Goal: Transaction & Acquisition: Purchase product/service

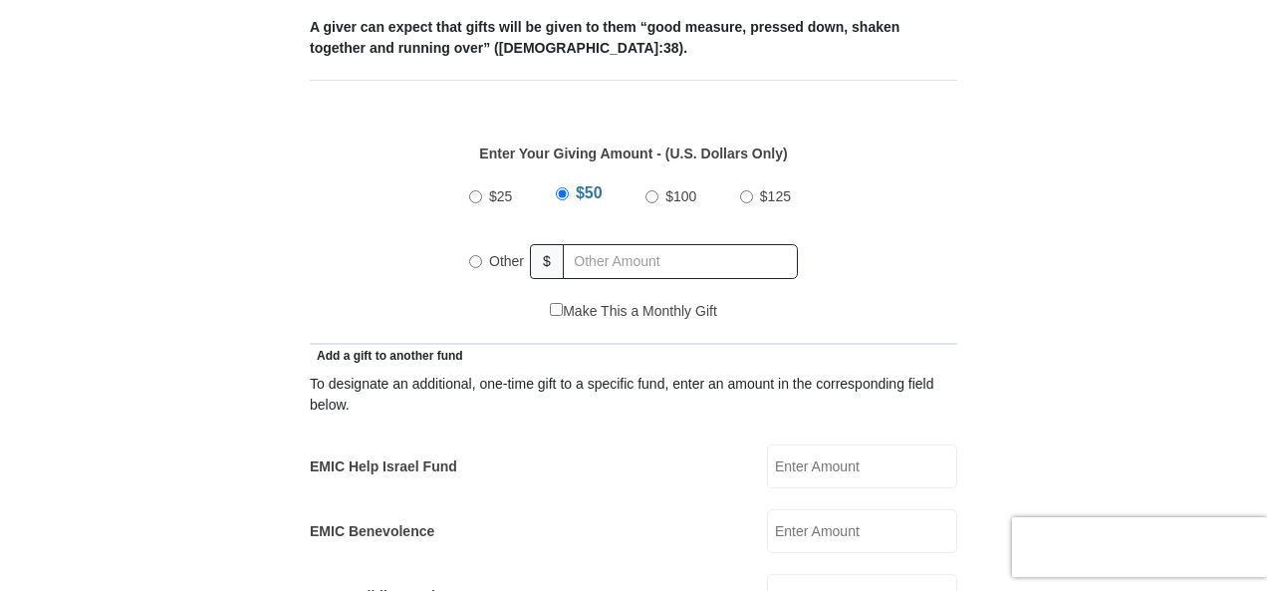
scroll to position [855, 0]
click at [480, 254] on input "Other" at bounding box center [475, 260] width 13 height 13
radio input "true"
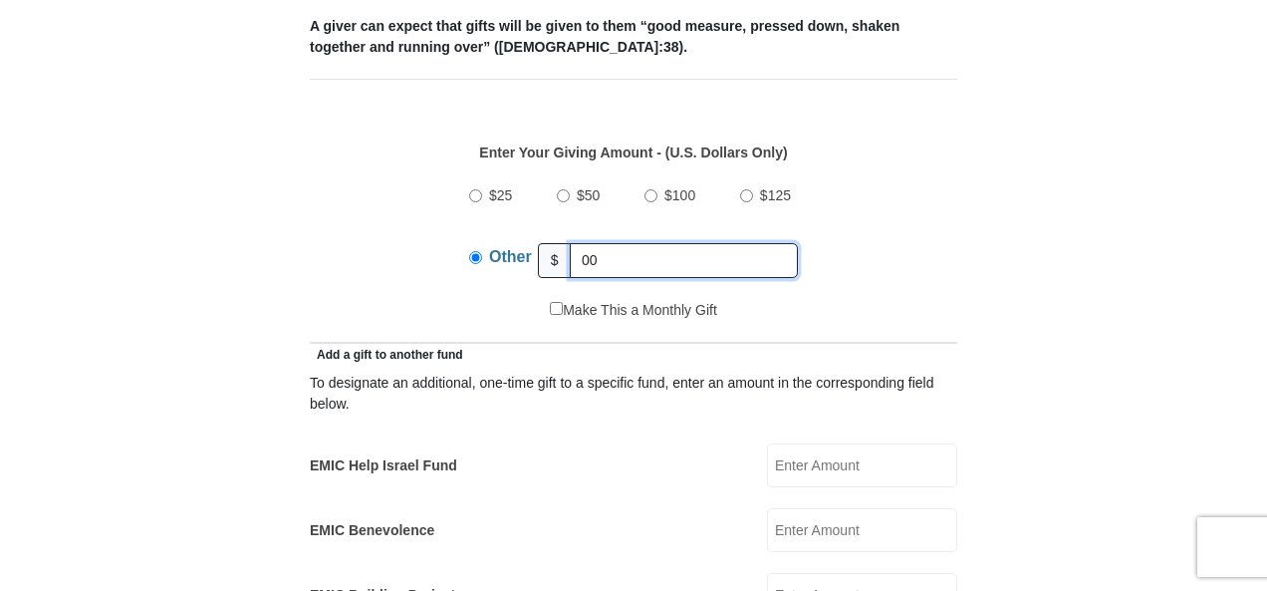
type input "00"
click at [801, 443] on input "EMIC Help Israel Fund" at bounding box center [862, 465] width 190 height 44
type input "168.00"
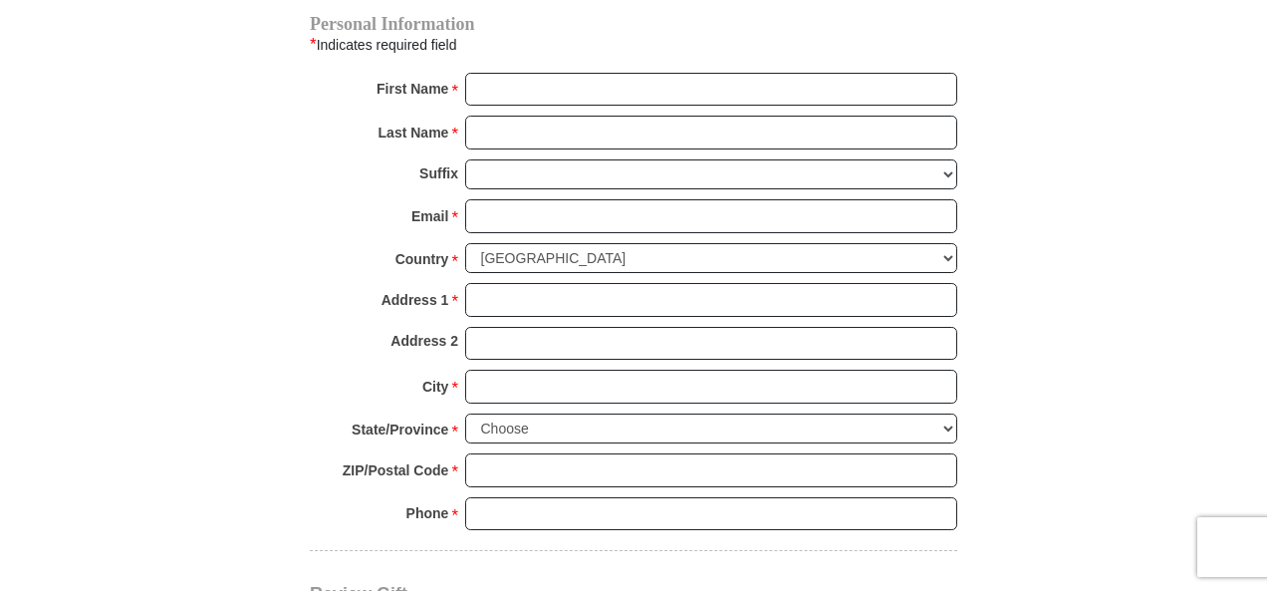
scroll to position [2058, 0]
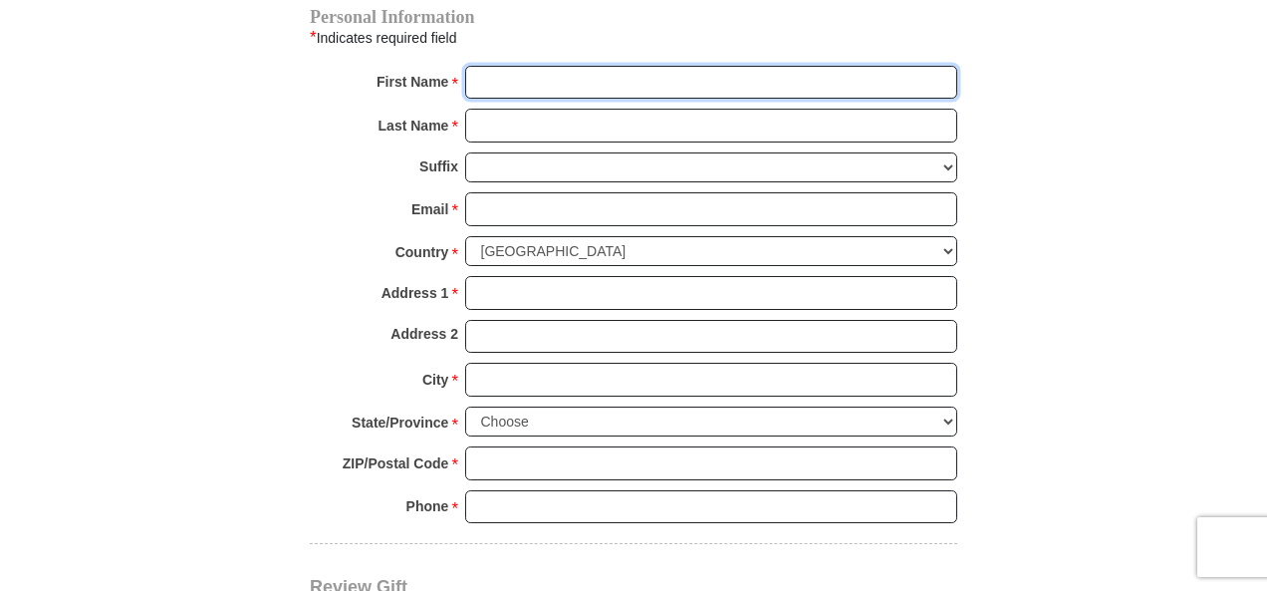
click at [549, 66] on input "First Name *" at bounding box center [711, 83] width 492 height 34
type input "Teresa"
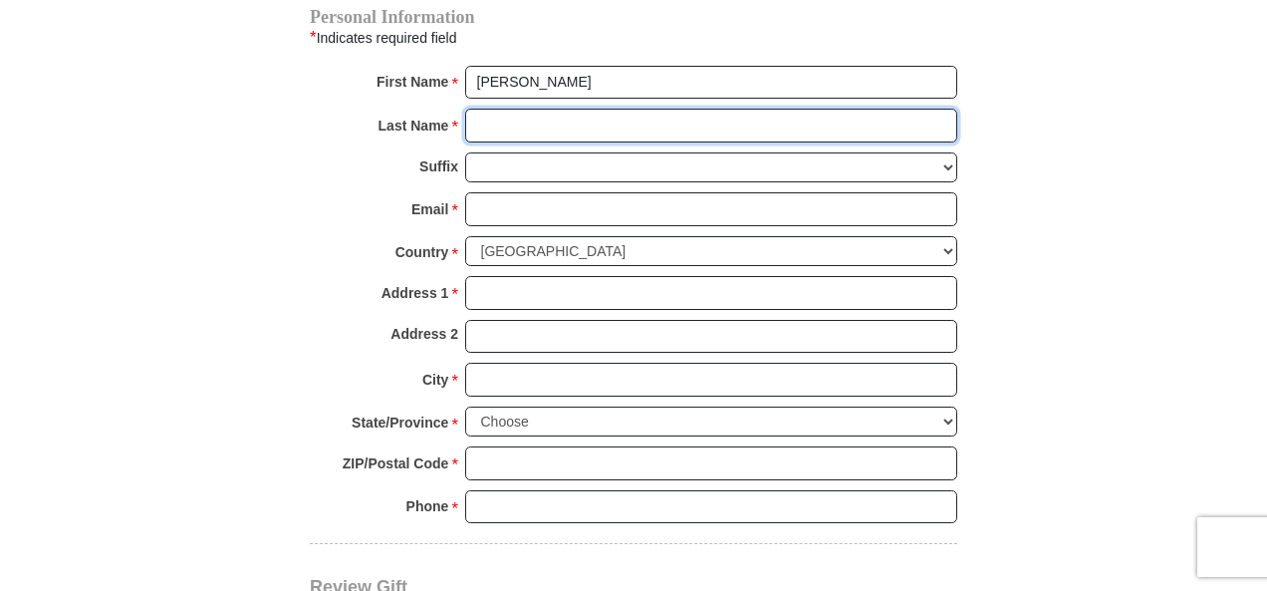
click at [560, 109] on input "Last Name *" at bounding box center [711, 126] width 492 height 34
type input "Goad"
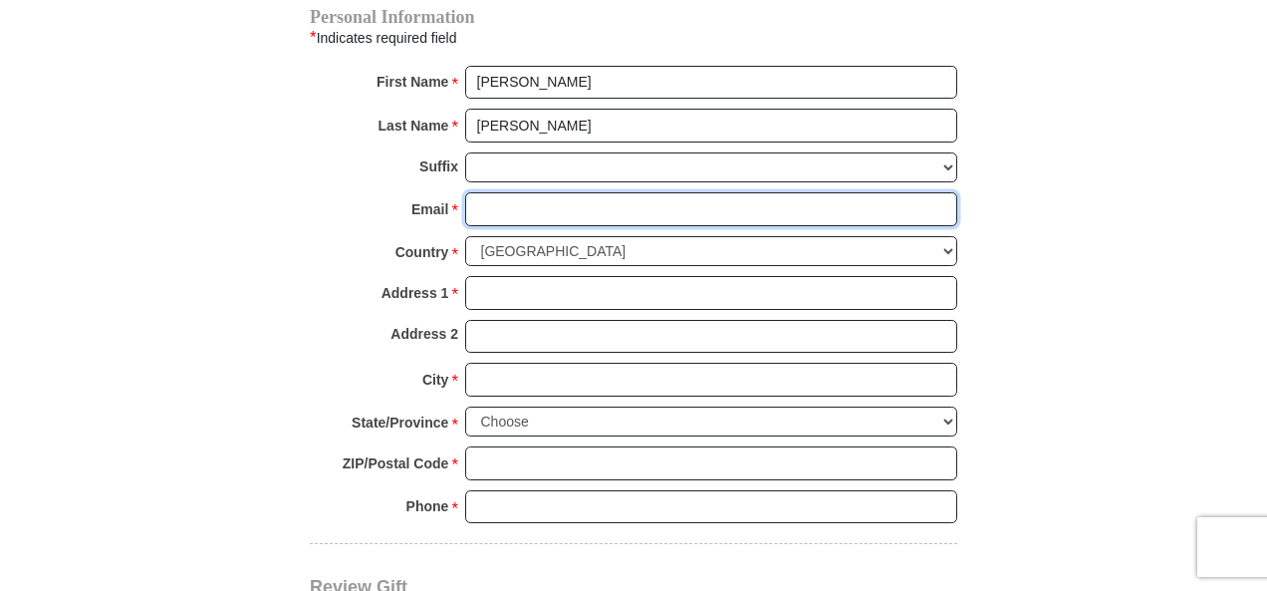
click at [573, 192] on input "Email *" at bounding box center [711, 209] width 492 height 34
type input "TGOADRN@GMAIL.COM"
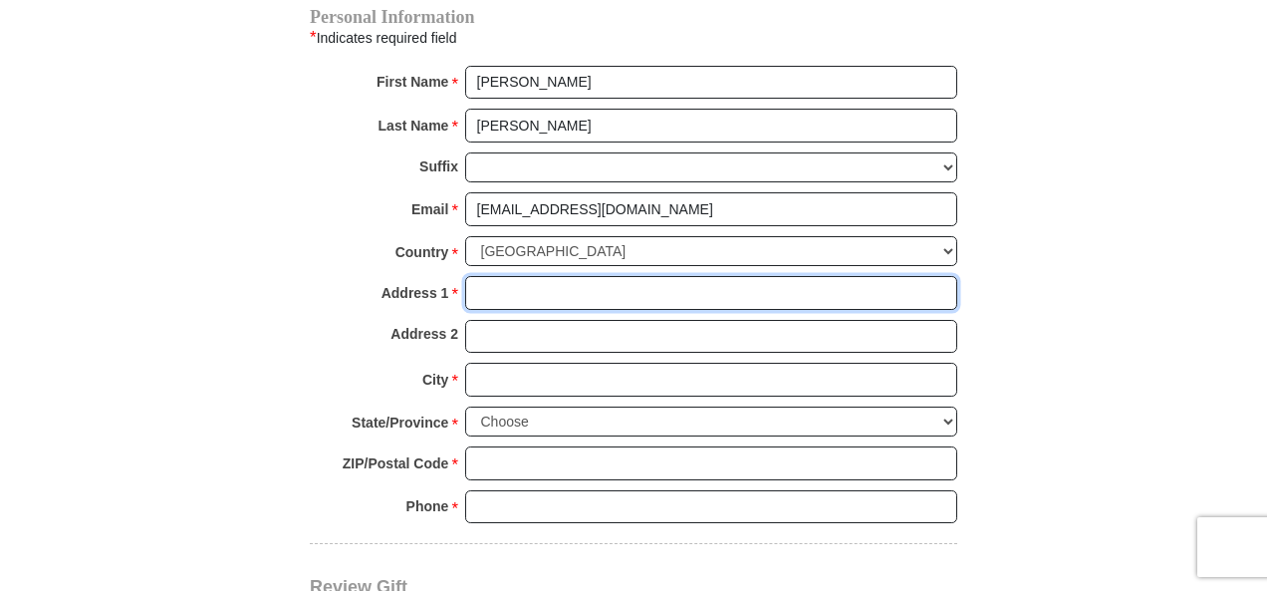
type input "186 Jasmine Drive"
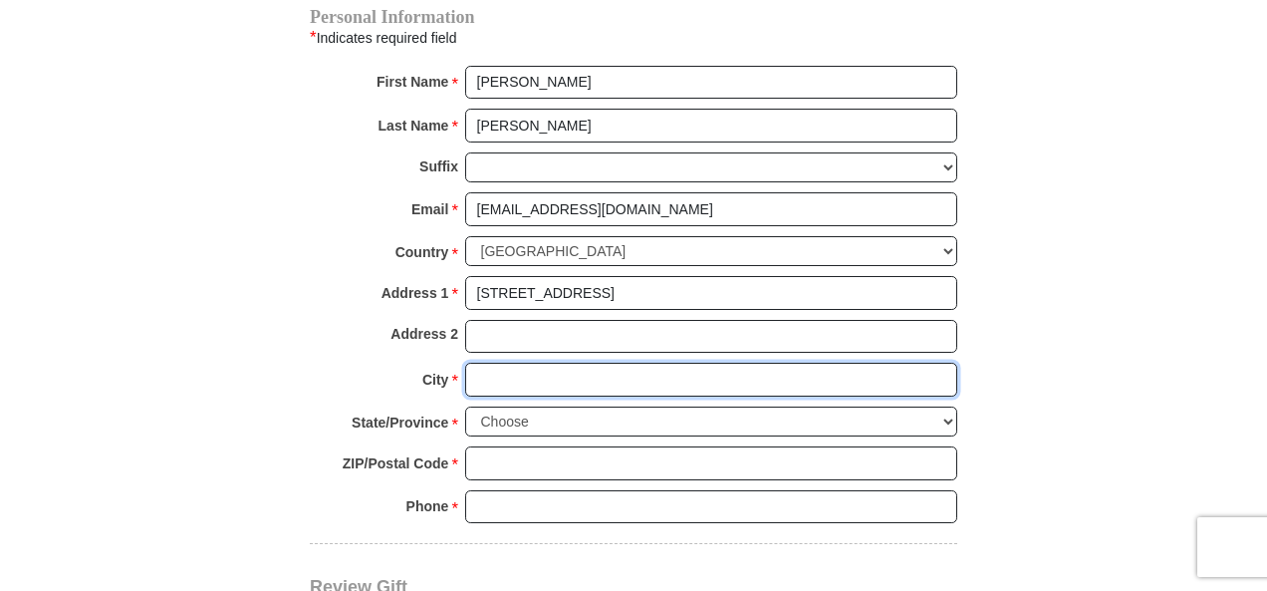
type input "Alabaster"
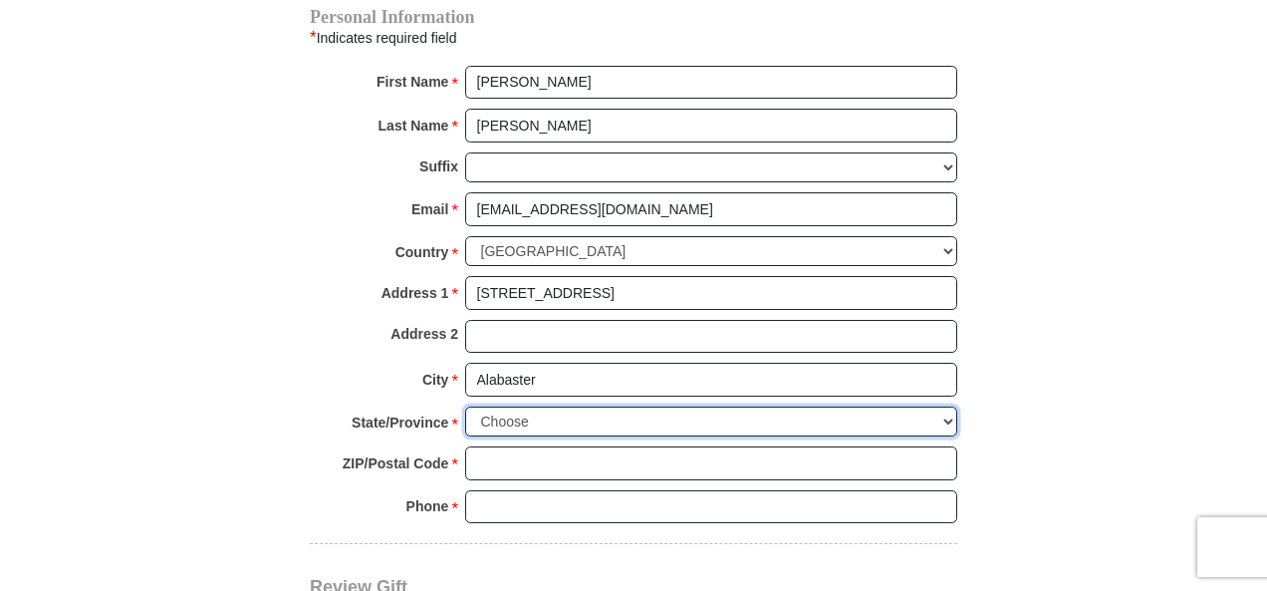
select select "AL"
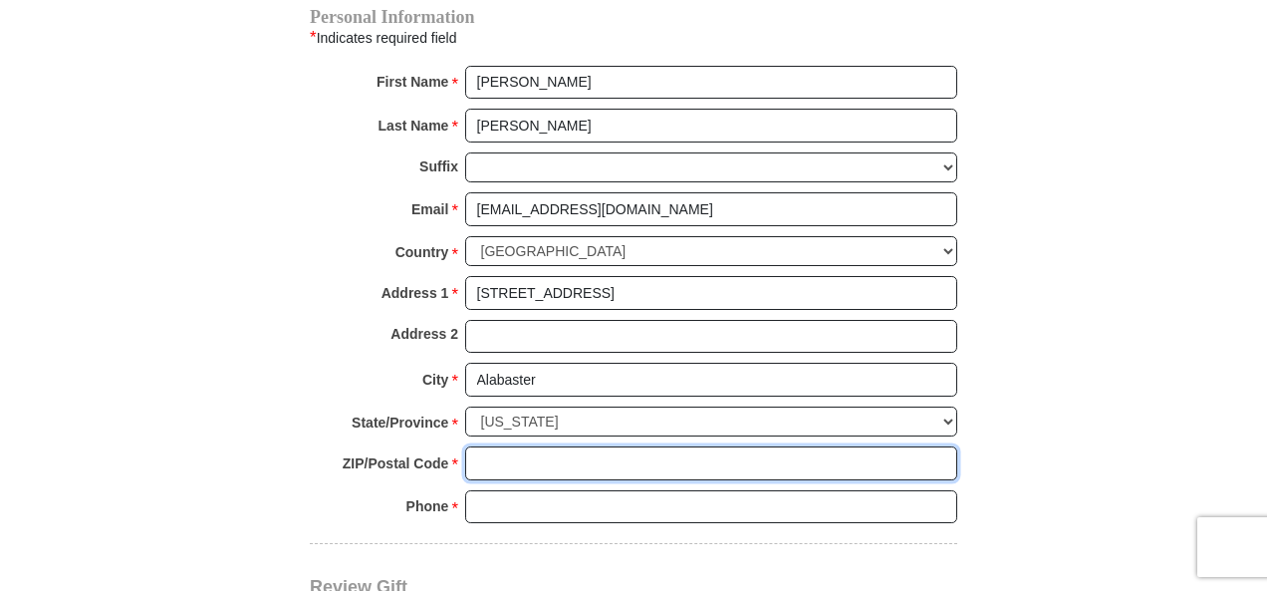
type input "35007"
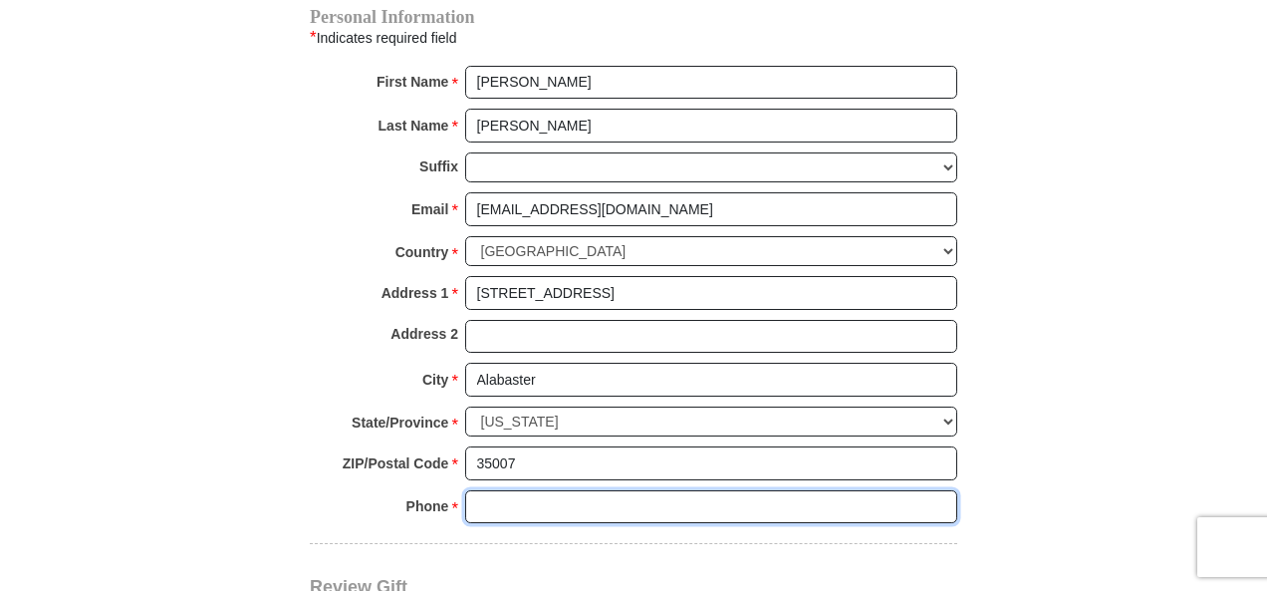
type input "2056129861"
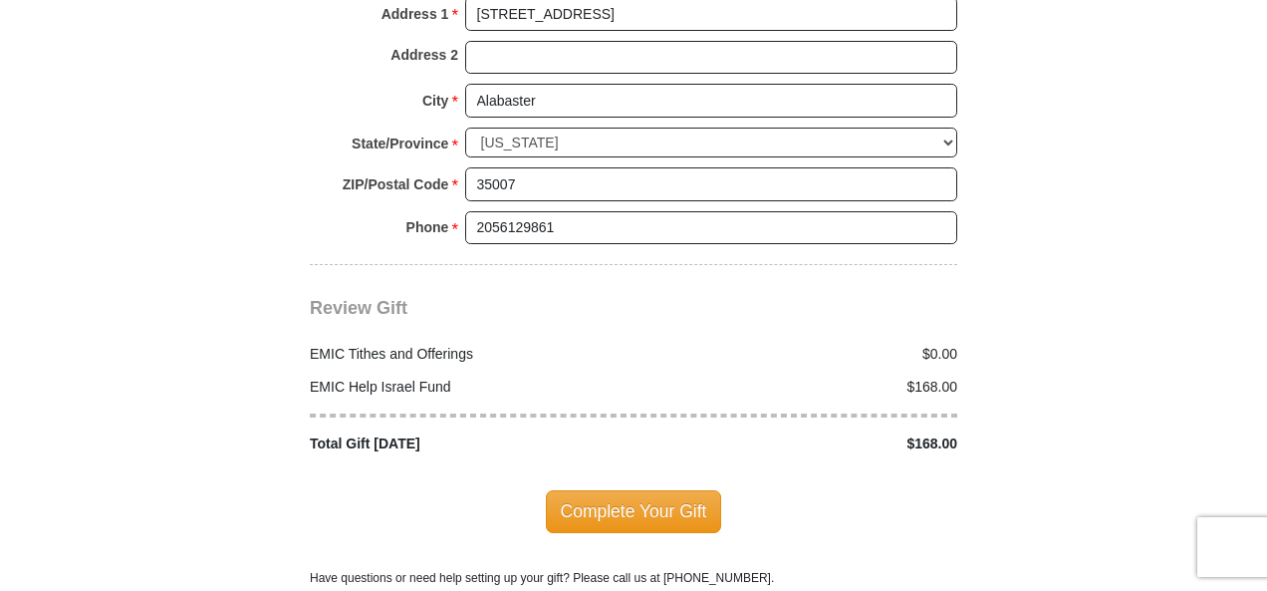
scroll to position [2338, 0]
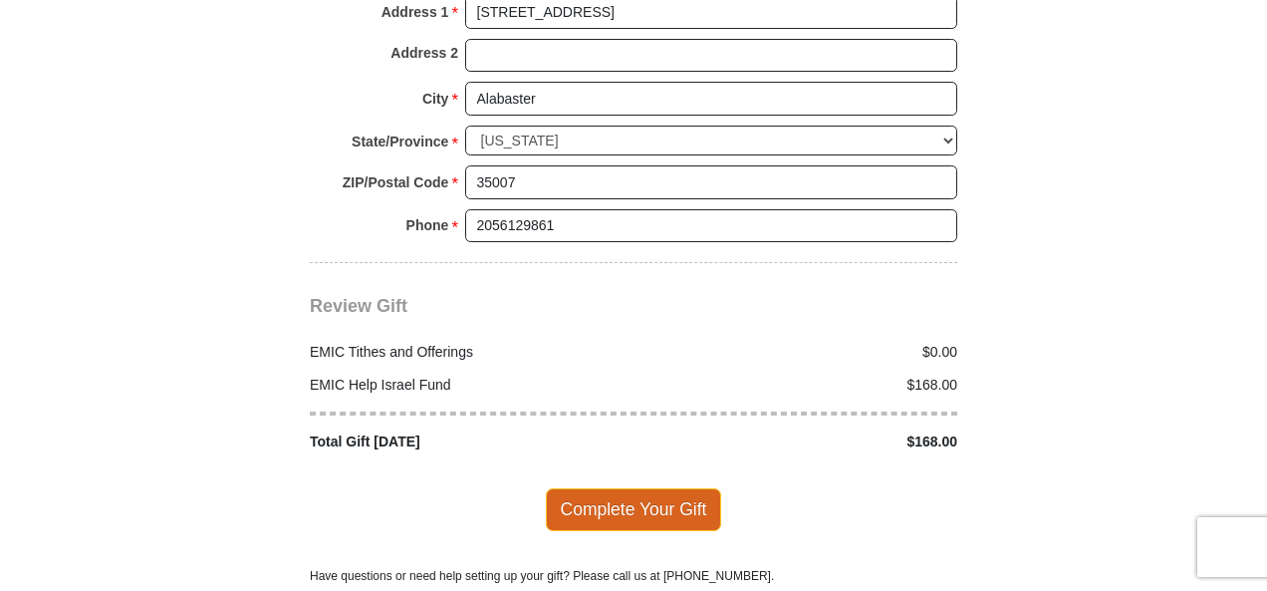
click at [661, 488] on span "Complete Your Gift" at bounding box center [634, 509] width 176 height 42
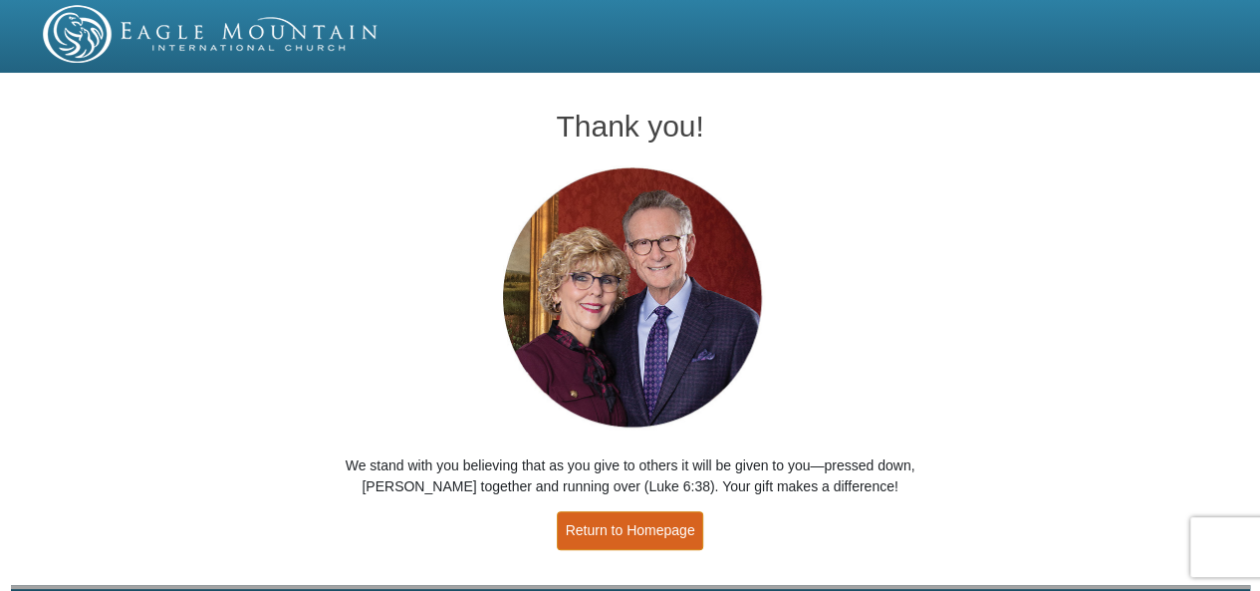
click at [638, 529] on link "Return to Homepage" at bounding box center [630, 530] width 147 height 39
